Goal: Task Accomplishment & Management: Manage account settings

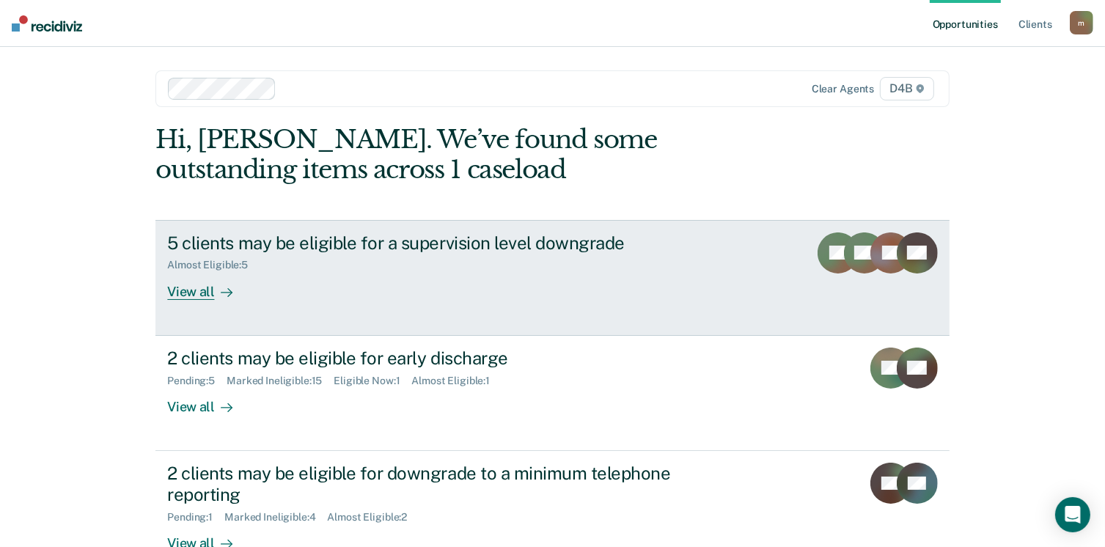
scroll to position [73, 0]
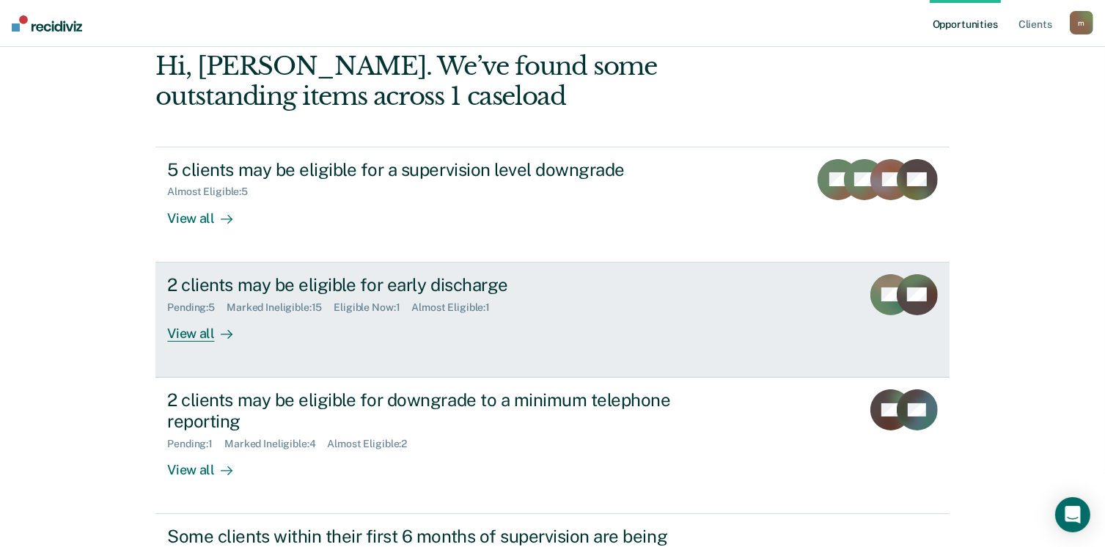
click at [202, 328] on div "View all" at bounding box center [208, 327] width 82 height 29
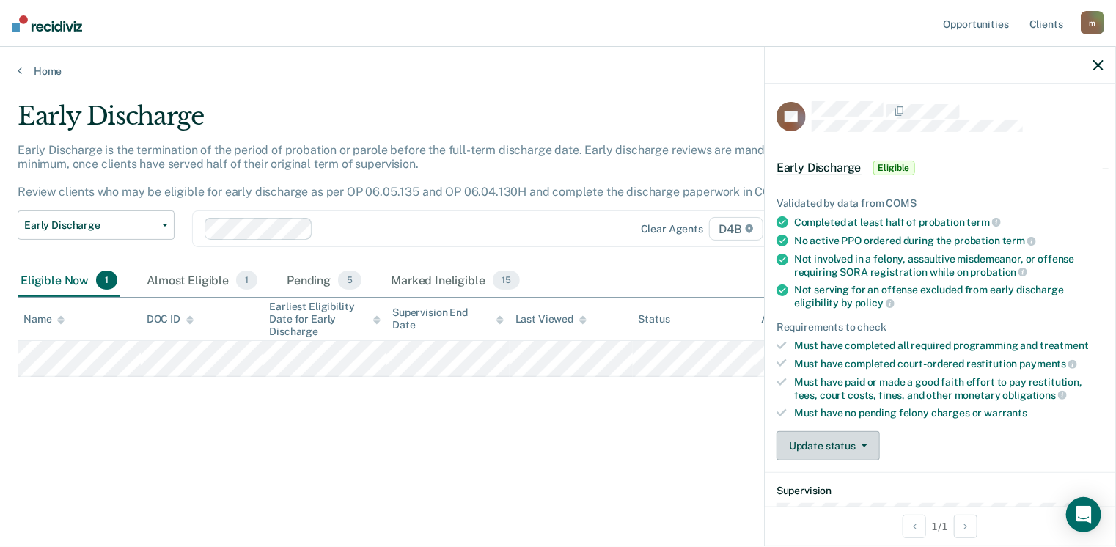
click at [802, 447] on button "Update status" at bounding box center [827, 445] width 103 height 29
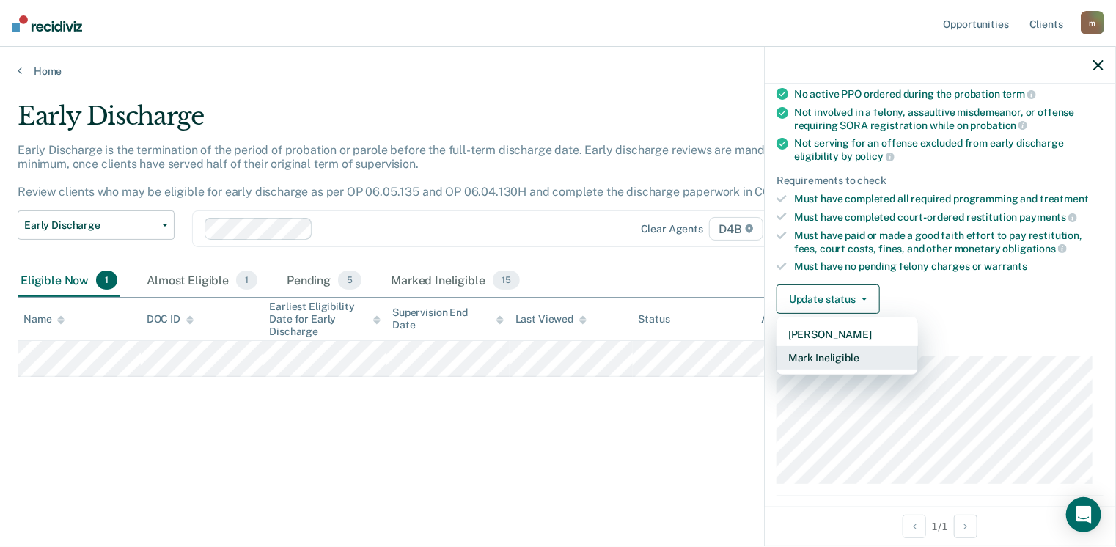
click at [856, 346] on button "Mark Ineligible" at bounding box center [846, 357] width 141 height 23
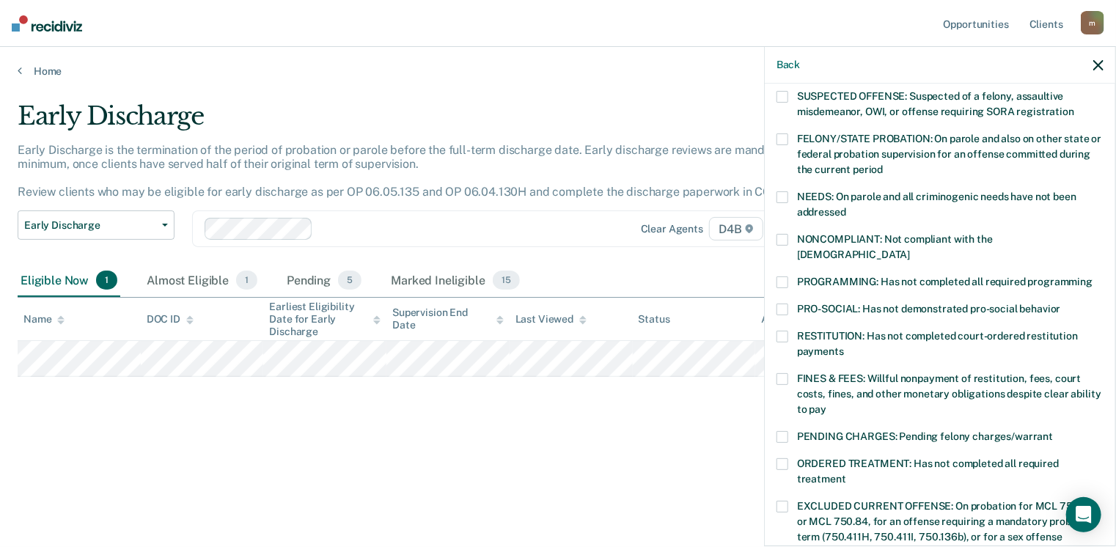
click at [776, 265] on div "DC Which of the following requirements has [PERSON_NAME] not met? [MEDICAL_DATA…" at bounding box center [940, 314] width 350 height 460
click at [785, 276] on span at bounding box center [782, 282] width 12 height 12
click at [788, 373] on label "FINES & FEES: Willful nonpayment of restitution, fees, court costs, fines, and …" at bounding box center [939, 396] width 327 height 46
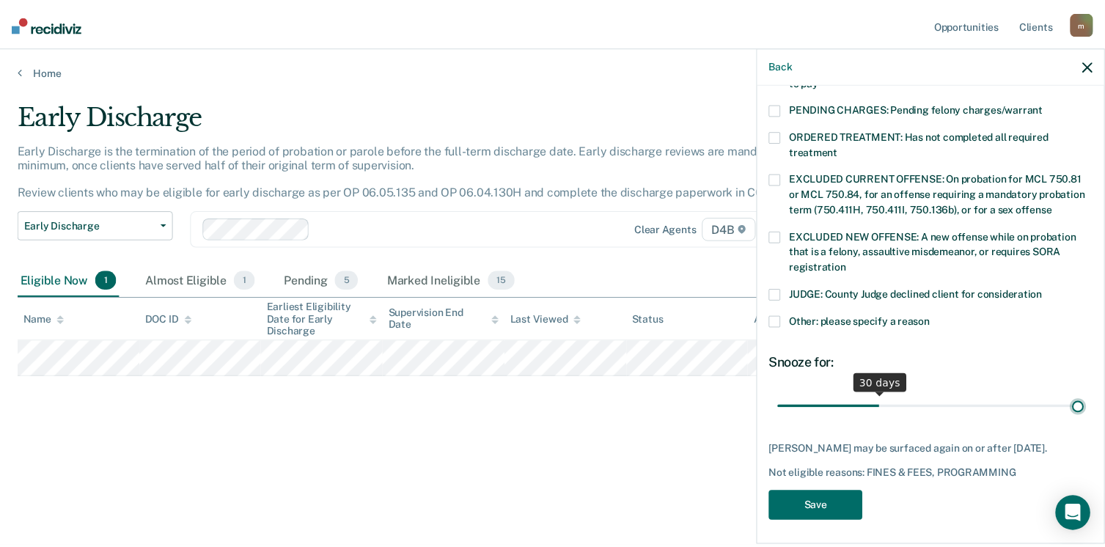
scroll to position [462, 0]
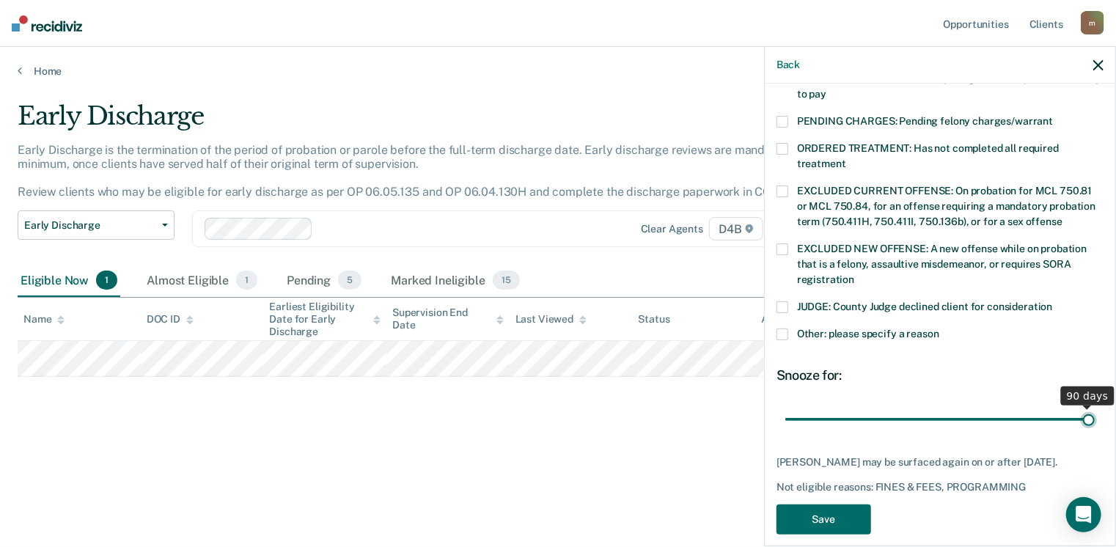
drag, startPoint x: 886, startPoint y: 391, endPoint x: 1120, endPoint y: 364, distance: 236.2
type input "90"
click at [1095, 407] on input "range" at bounding box center [939, 420] width 309 height 26
click at [848, 504] on button "Save" at bounding box center [823, 519] width 95 height 30
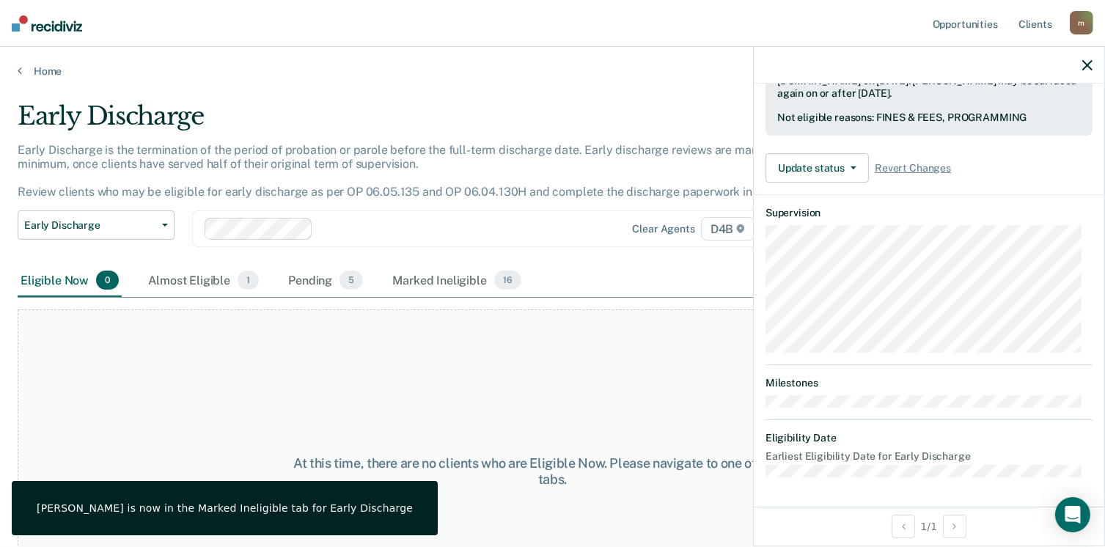
scroll to position [380, 0]
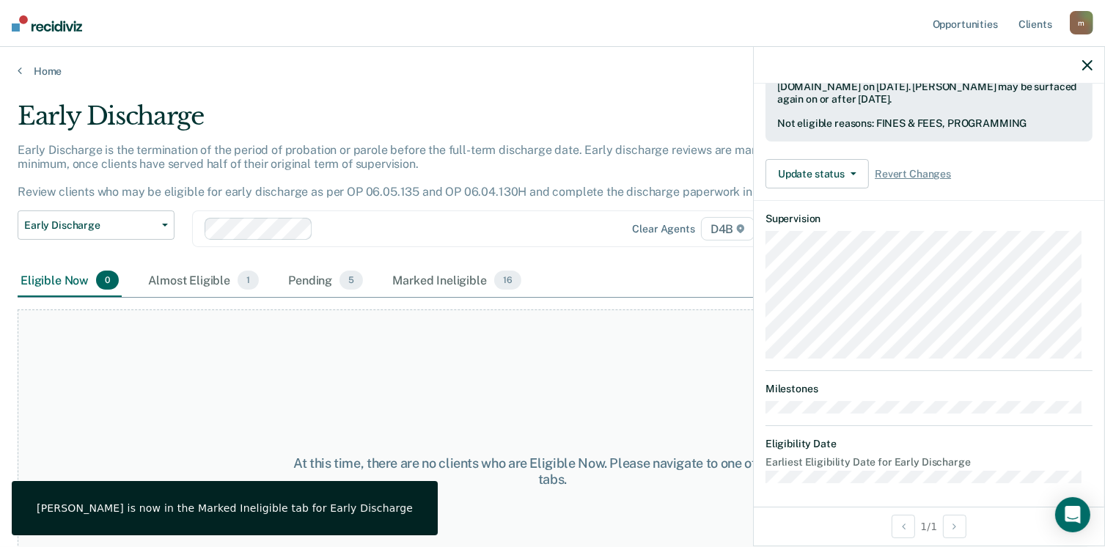
click at [493, 388] on div "At this time, there are no clients who are Eligible Now. Please navigate to one…" at bounding box center [553, 471] width 1070 height 324
click at [46, 68] on link "Home" at bounding box center [553, 71] width 1070 height 13
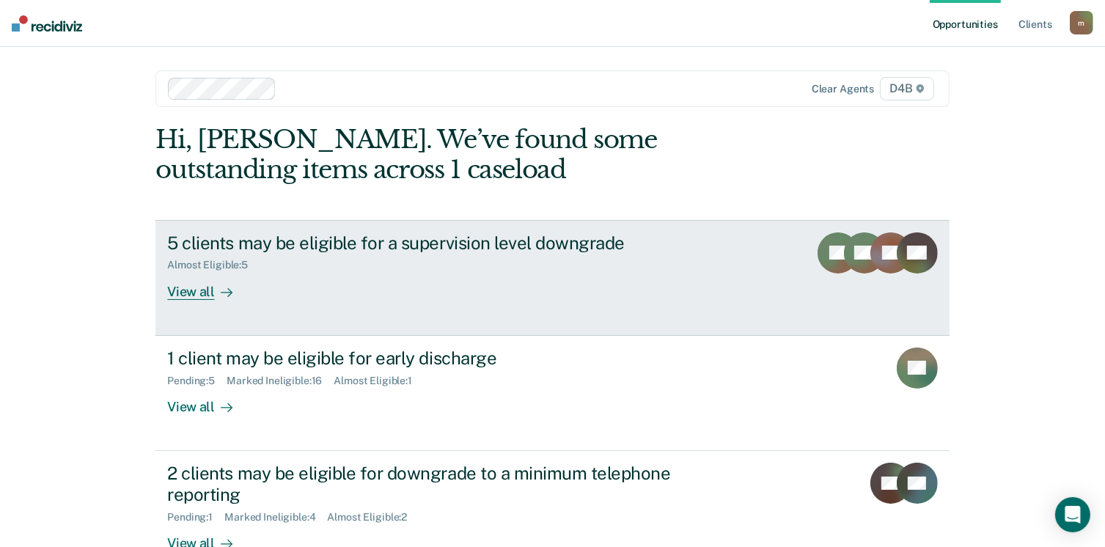
scroll to position [234, 0]
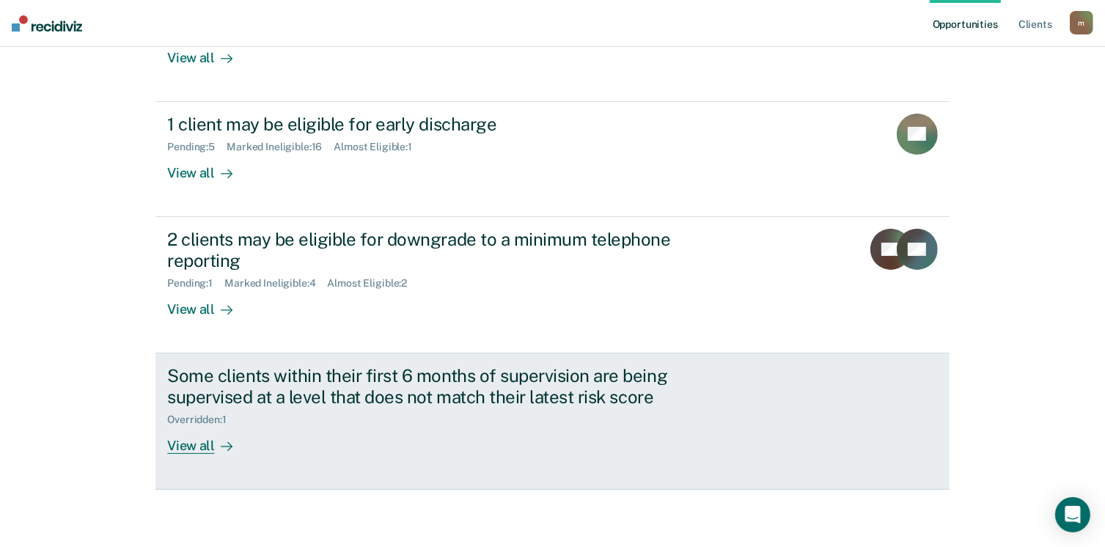
click at [196, 448] on div "View all" at bounding box center [208, 439] width 82 height 29
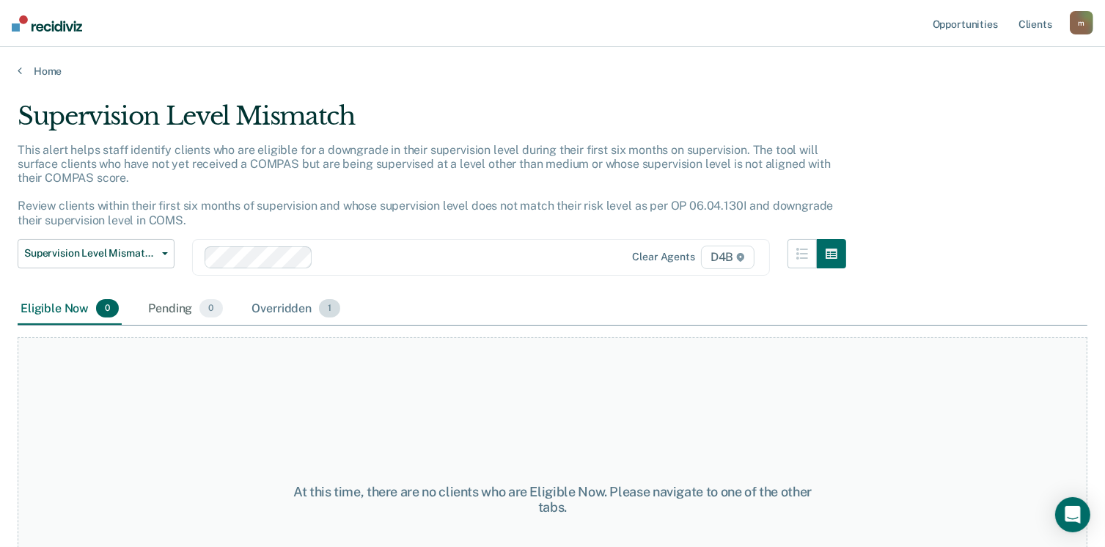
click at [273, 312] on div "Overridden 1" at bounding box center [296, 309] width 95 height 32
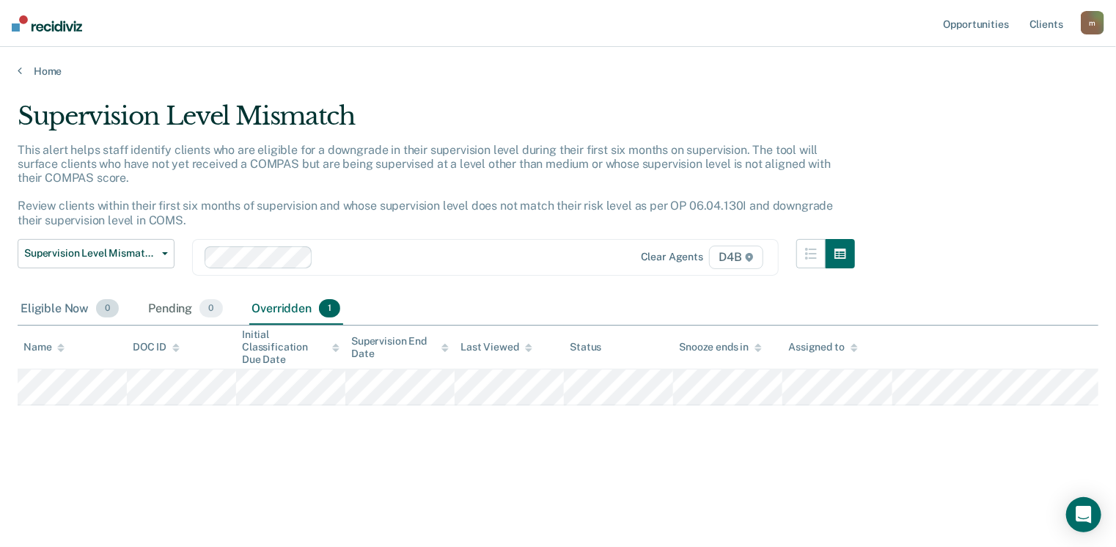
click at [41, 307] on div "Eligible Now 0" at bounding box center [70, 309] width 104 height 32
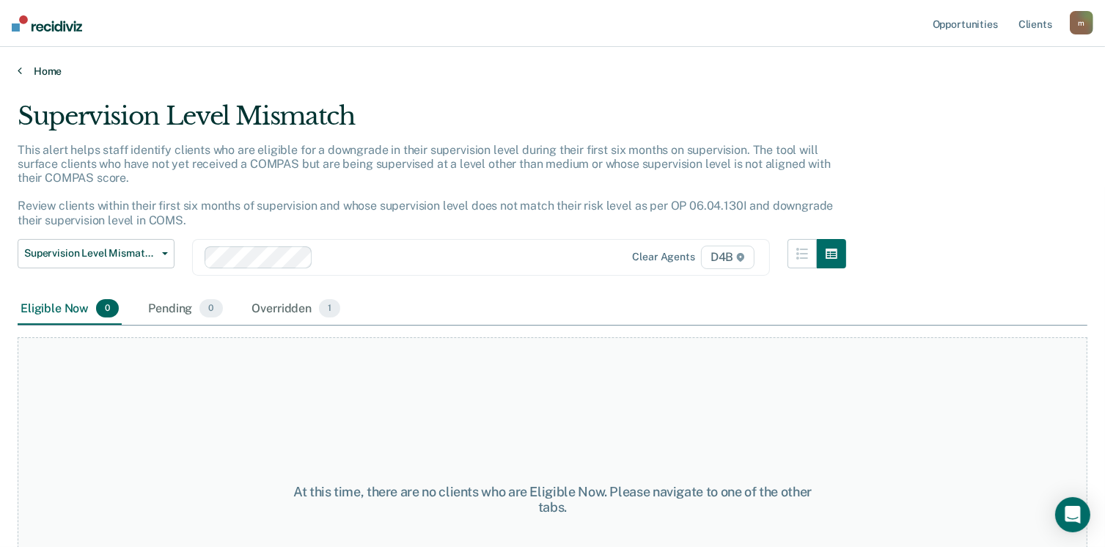
click at [50, 75] on link "Home" at bounding box center [553, 71] width 1070 height 13
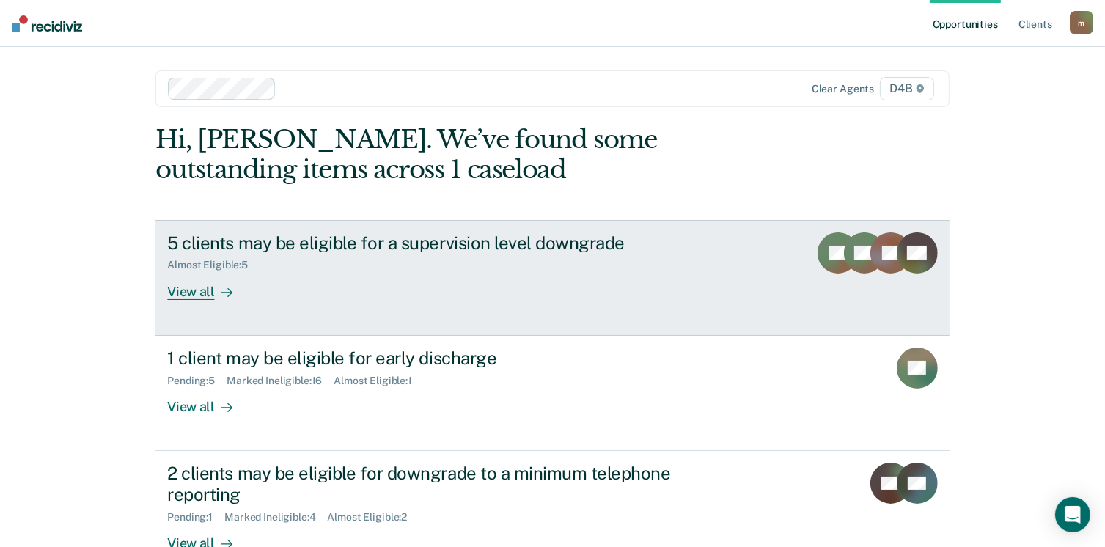
click at [196, 294] on div "View all" at bounding box center [208, 285] width 82 height 29
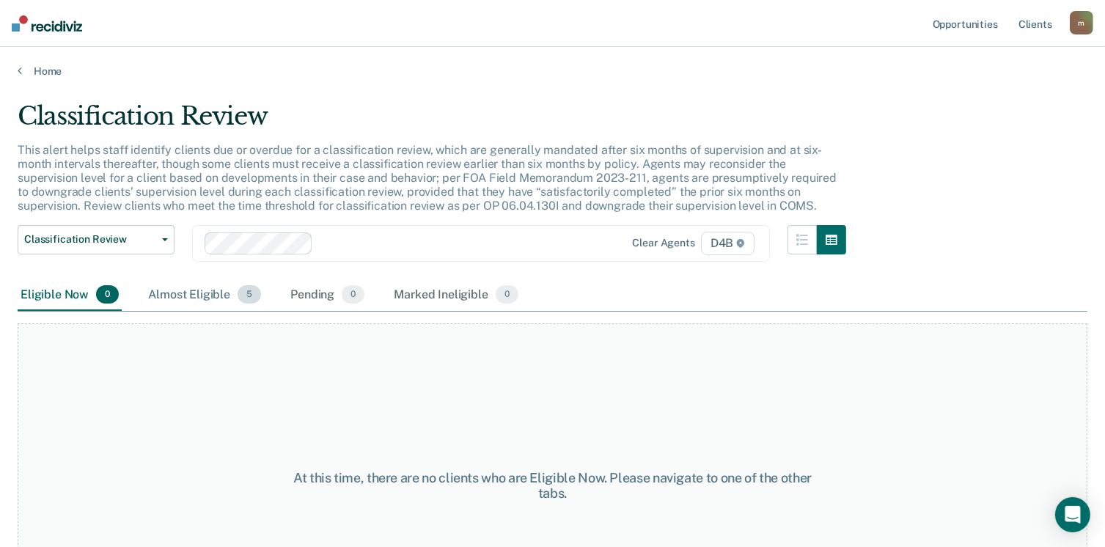
click at [223, 300] on div "Almost Eligible 5" at bounding box center [204, 295] width 119 height 32
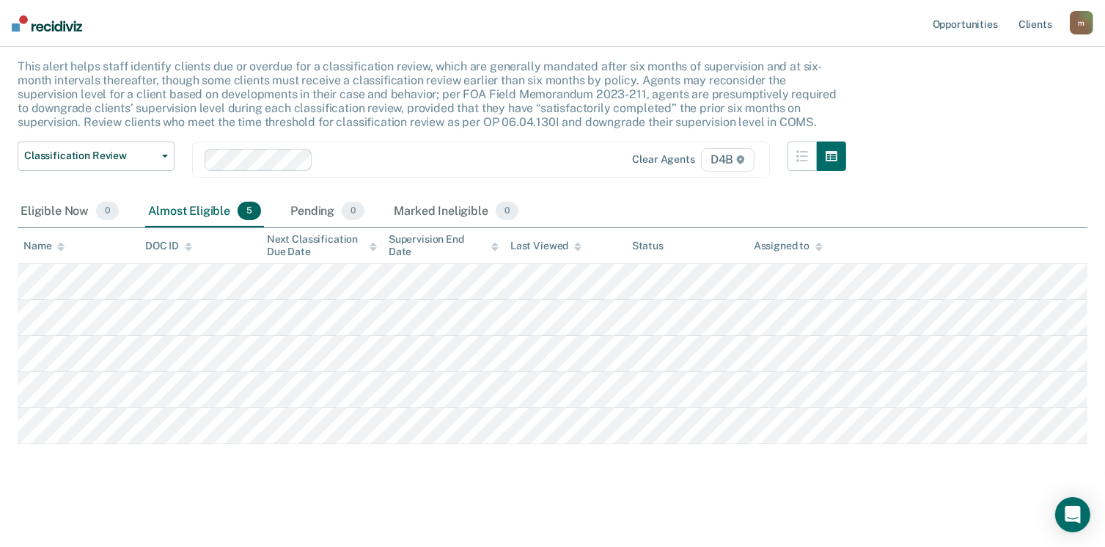
scroll to position [84, 0]
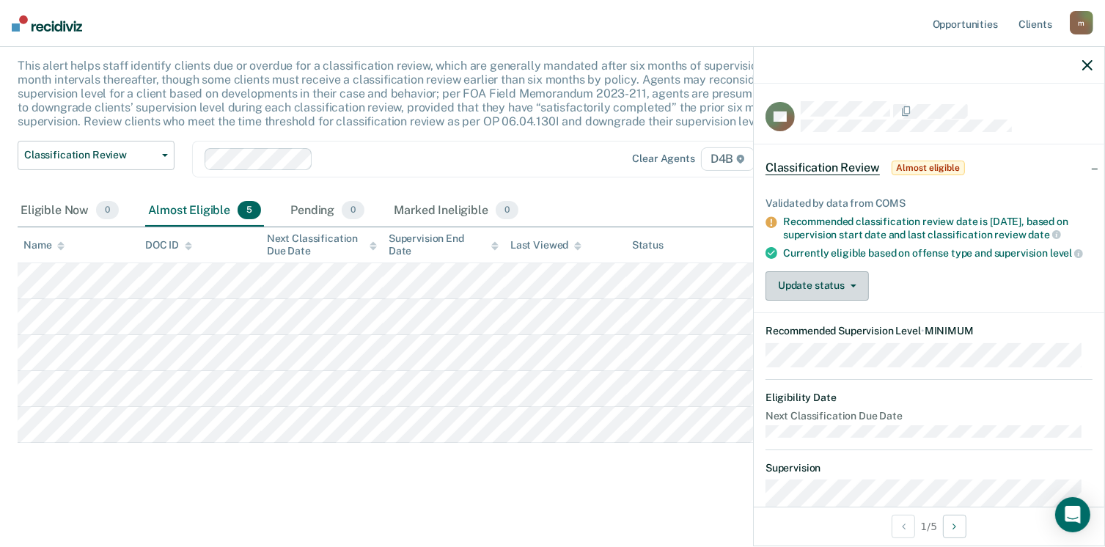
click at [823, 301] on button "Update status" at bounding box center [816, 285] width 103 height 29
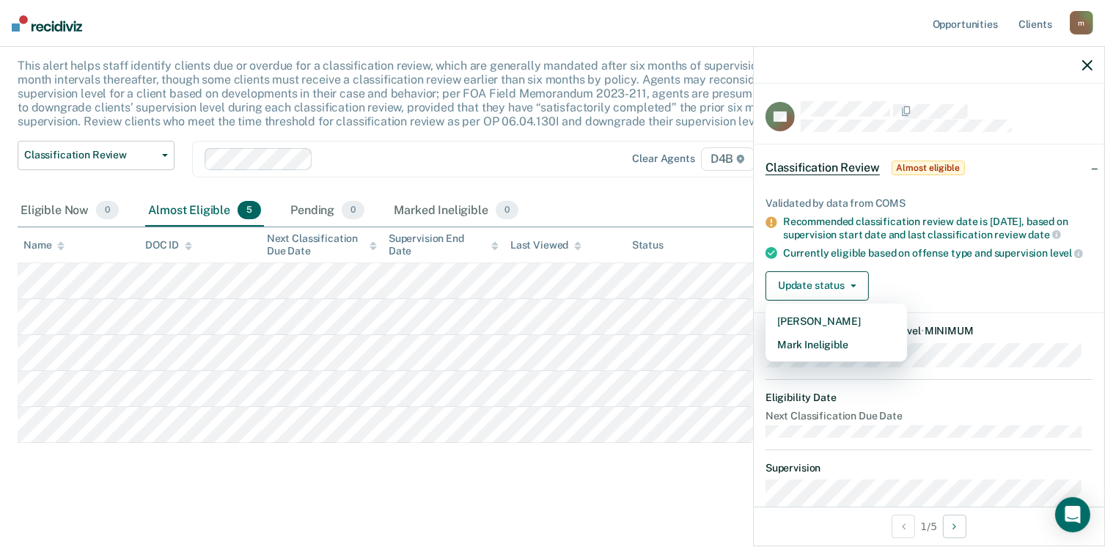
click at [967, 300] on div "Update status [PERSON_NAME] Mark Ineligible" at bounding box center [928, 285] width 327 height 29
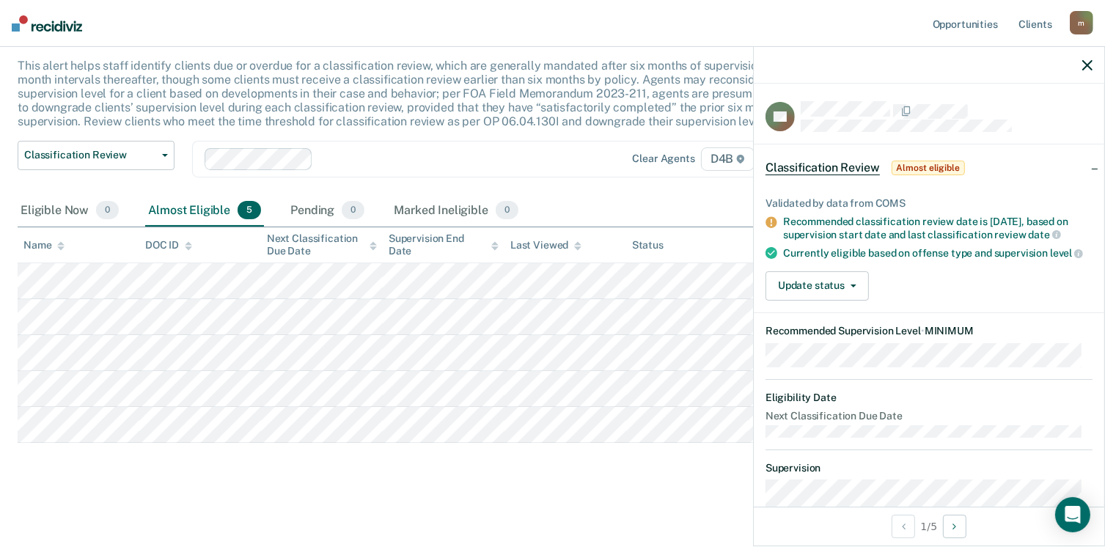
scroll to position [290, 0]
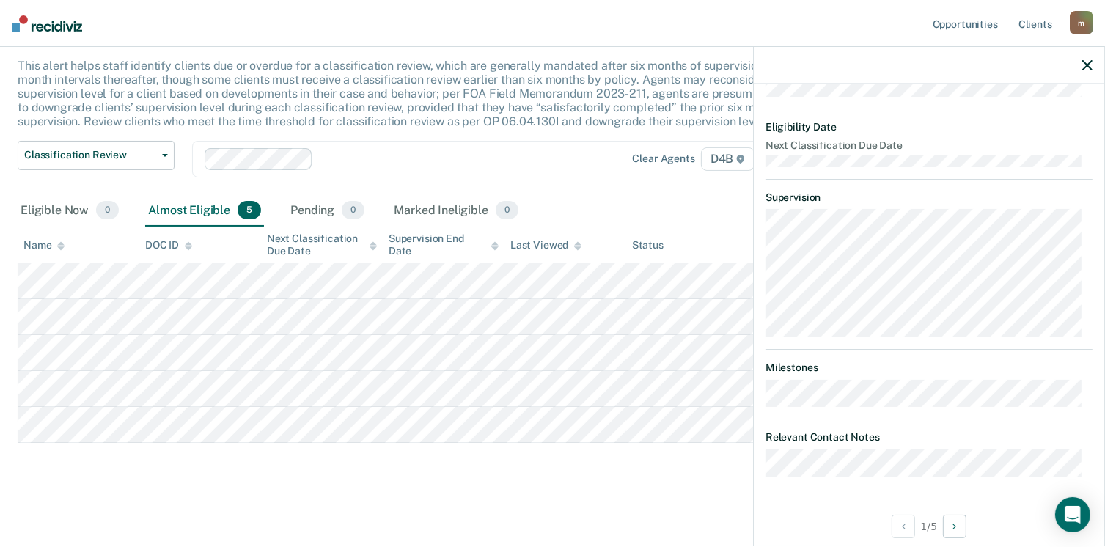
click at [191, 473] on div "Classification Review This alert helps staff identify clients due or overdue fo…" at bounding box center [553, 251] width 1070 height 468
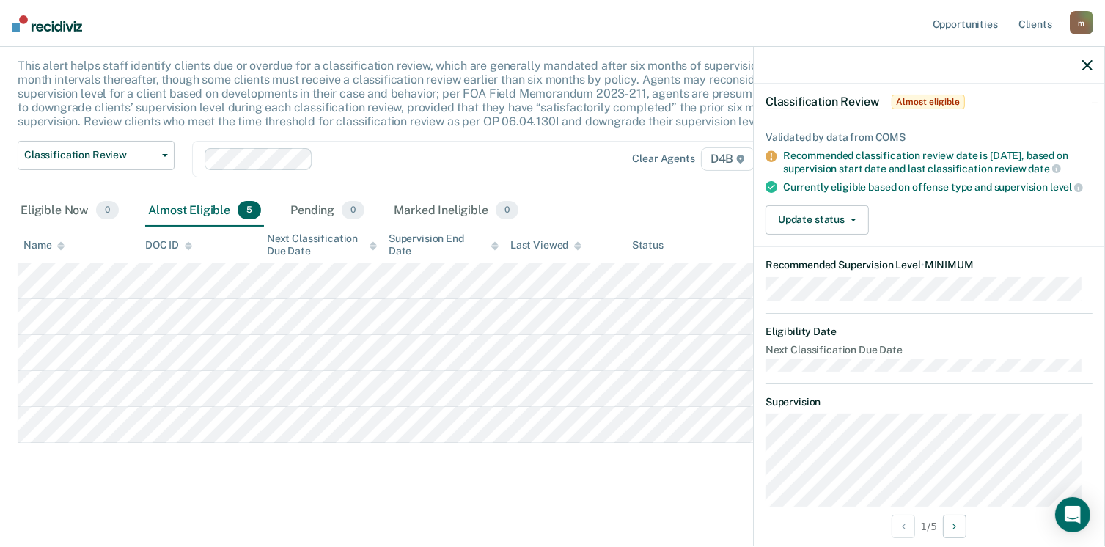
scroll to position [0, 0]
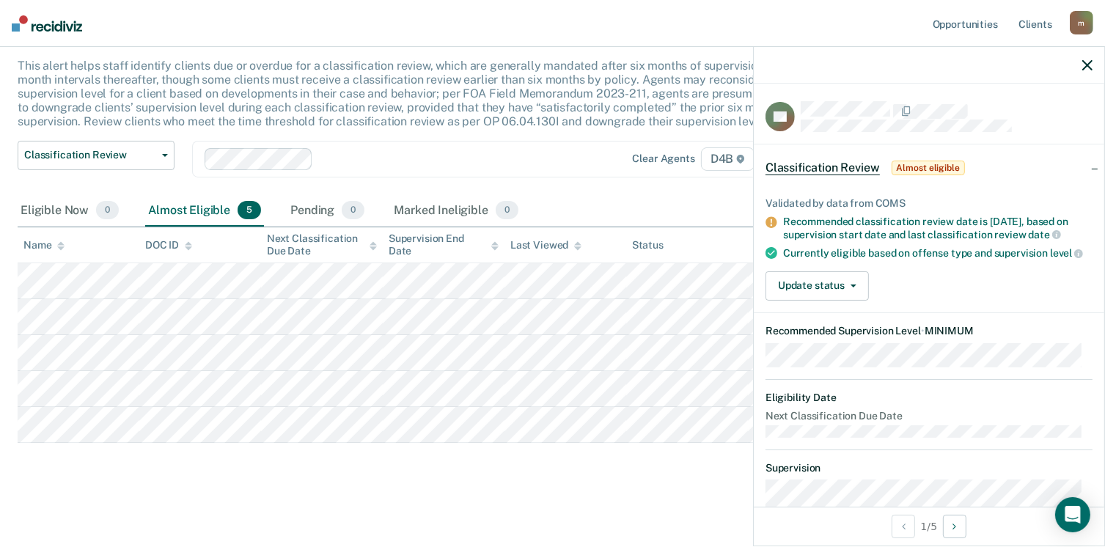
click at [1089, 66] on icon "button" at bounding box center [1087, 65] width 10 height 10
